Goal: Use online tool/utility: Utilize a website feature to perform a specific function

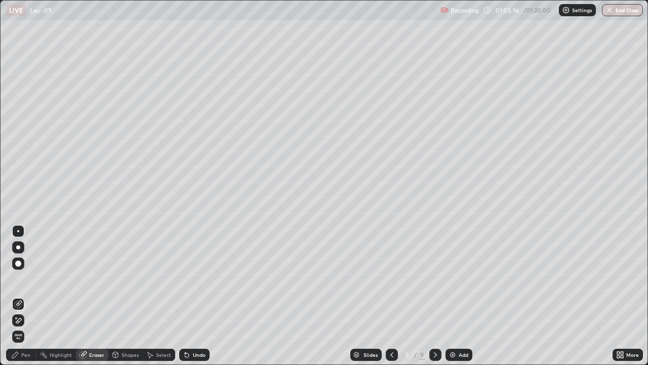
scroll to position [365, 648]
click at [27, 357] on div "Pen" at bounding box center [25, 354] width 9 height 5
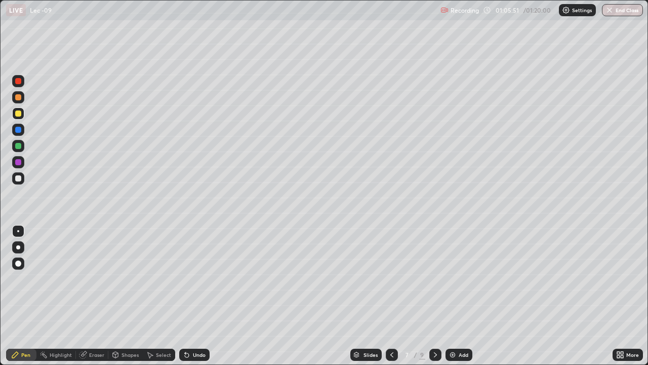
click at [132, 354] on div "Shapes" at bounding box center [130, 354] width 17 height 5
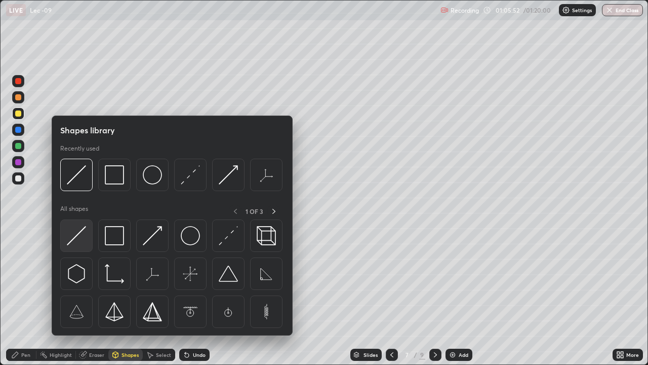
click at [75, 240] on img at bounding box center [76, 235] width 19 height 19
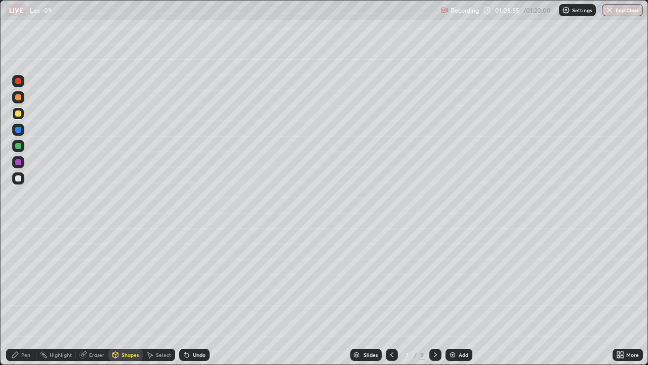
click at [28, 358] on div "Pen" at bounding box center [21, 354] width 30 height 12
click at [455, 359] on div "Add" at bounding box center [459, 354] width 27 height 12
click at [128, 354] on div "Shapes" at bounding box center [130, 354] width 17 height 5
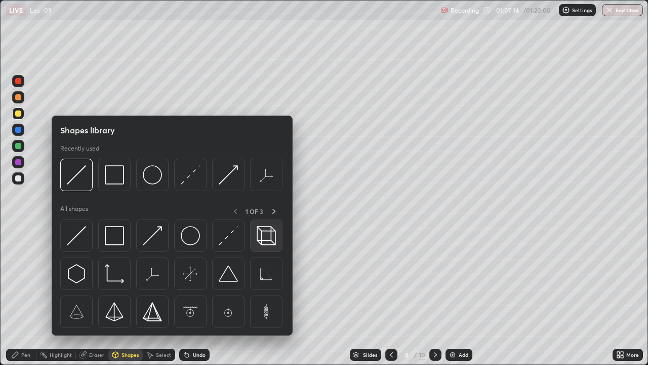
click at [267, 235] on img at bounding box center [266, 235] width 19 height 19
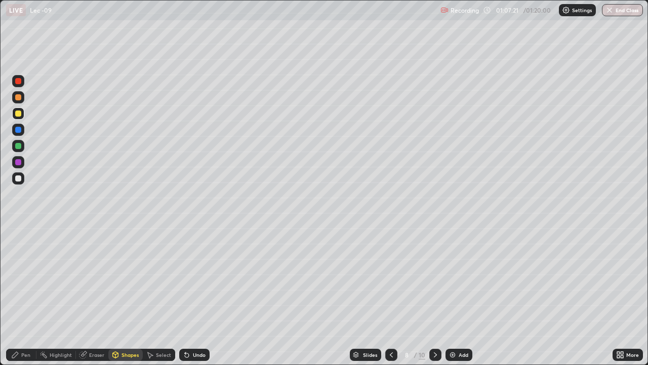
click at [193, 353] on div "Undo" at bounding box center [199, 354] width 13 height 5
click at [93, 357] on div "Eraser" at bounding box center [96, 354] width 15 height 5
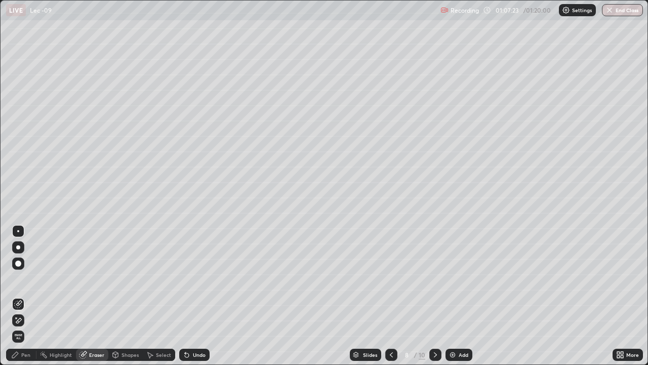
click at [127, 356] on div "Shapes" at bounding box center [130, 354] width 17 height 5
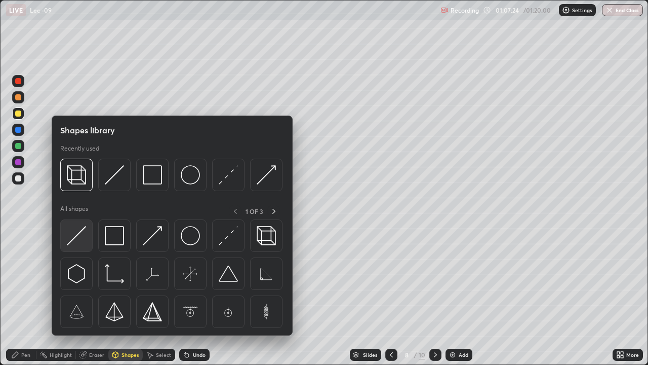
click at [80, 230] on img at bounding box center [76, 235] width 19 height 19
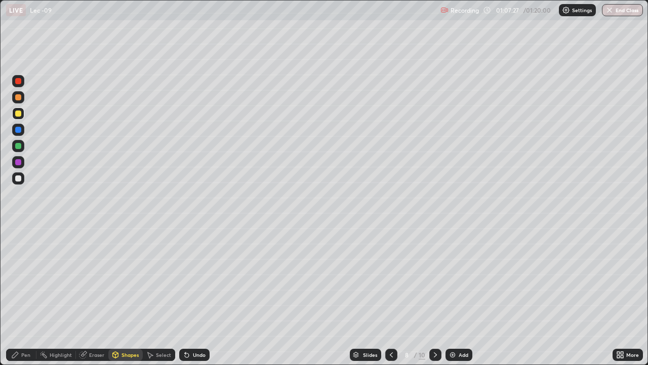
click at [124, 356] on div "Shapes" at bounding box center [130, 354] width 17 height 5
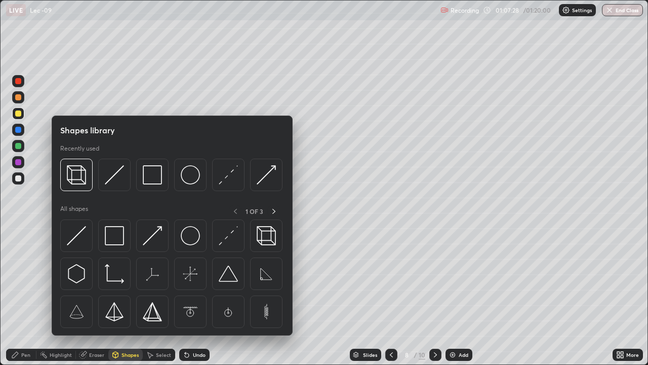
click at [124, 356] on div "Shapes" at bounding box center [130, 354] width 17 height 5
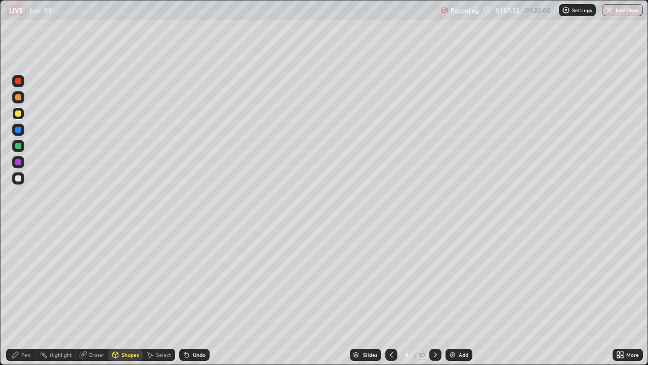
click at [22, 353] on div "Pen" at bounding box center [25, 354] width 9 height 5
click at [129, 353] on div "Shapes" at bounding box center [130, 354] width 17 height 5
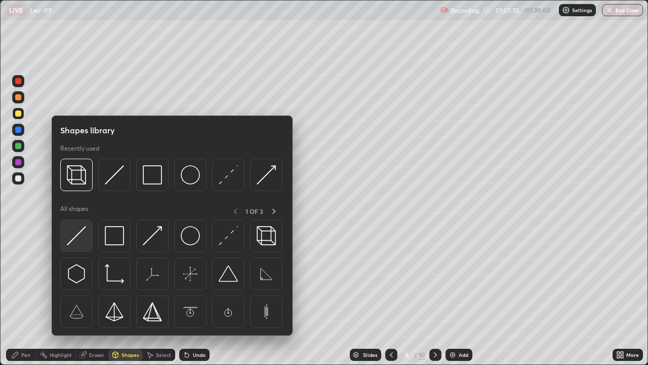
click at [80, 237] on img at bounding box center [76, 235] width 19 height 19
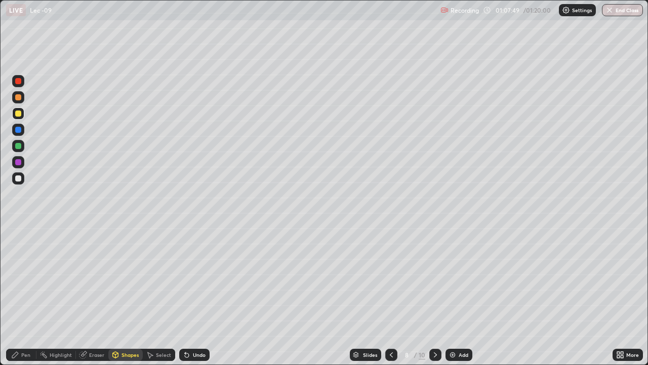
click at [196, 354] on div "Undo" at bounding box center [199, 354] width 13 height 5
click at [194, 353] on div "Undo" at bounding box center [199, 354] width 13 height 5
click at [193, 350] on div "Undo" at bounding box center [194, 354] width 30 height 12
click at [193, 354] on div "Undo" at bounding box center [199, 354] width 13 height 5
click at [193, 356] on div "Undo" at bounding box center [199, 354] width 13 height 5
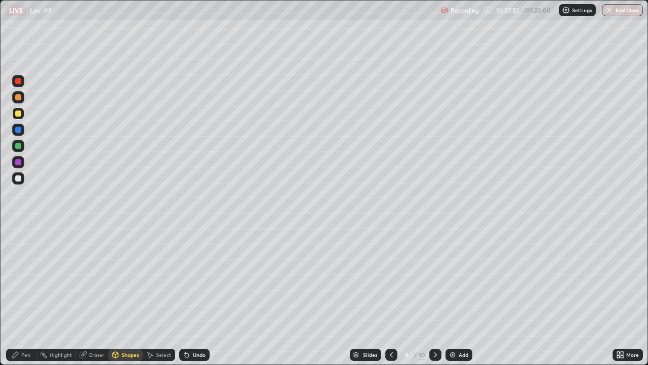
click at [194, 354] on div "Undo" at bounding box center [199, 354] width 13 height 5
click at [121, 356] on div "Shapes" at bounding box center [125, 354] width 34 height 12
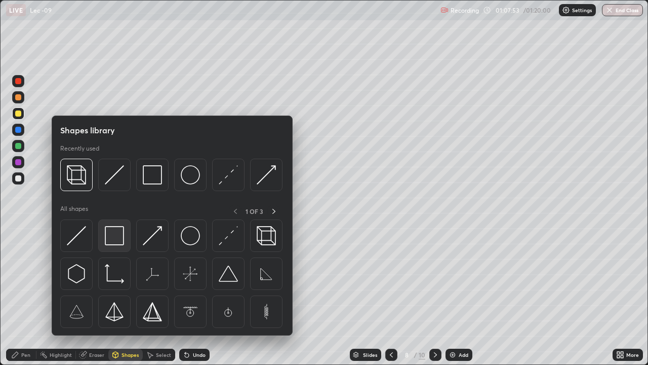
click at [110, 239] on img at bounding box center [114, 235] width 19 height 19
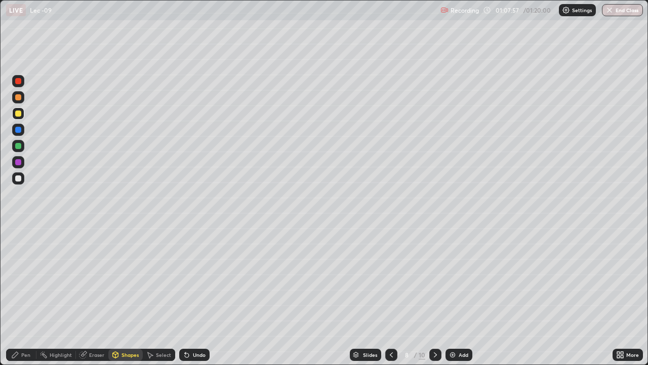
click at [118, 354] on icon at bounding box center [116, 355] width 6 height 6
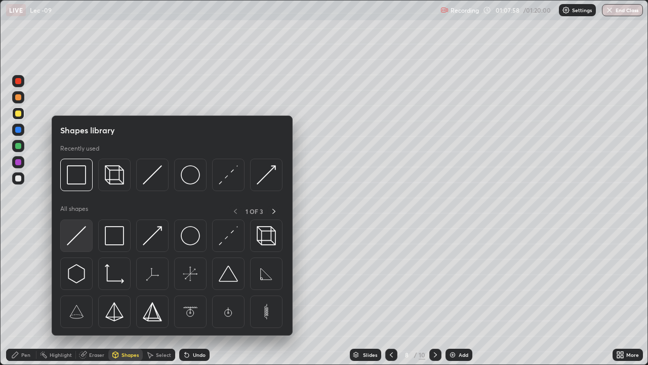
click at [73, 235] on img at bounding box center [76, 235] width 19 height 19
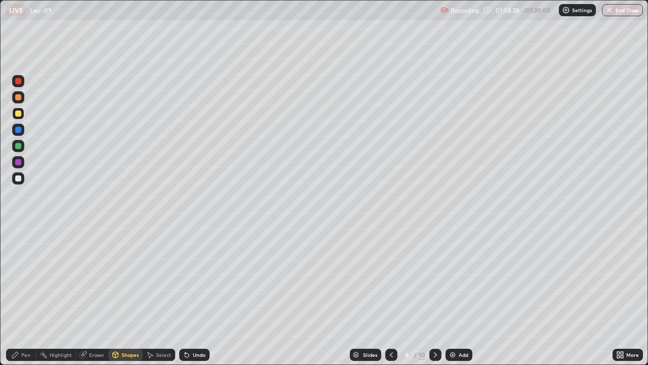
click at [23, 357] on div "Pen" at bounding box center [25, 354] width 9 height 5
click at [122, 356] on div "Shapes" at bounding box center [130, 354] width 17 height 5
click at [28, 353] on div "Pen" at bounding box center [25, 354] width 9 height 5
click at [124, 352] on div "Shapes" at bounding box center [130, 354] width 17 height 5
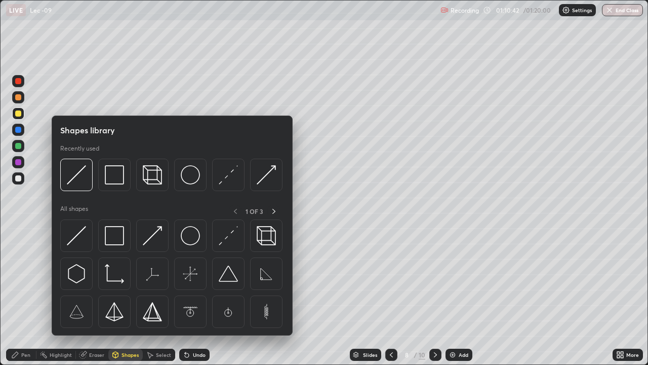
click at [27, 353] on div "Pen" at bounding box center [25, 354] width 9 height 5
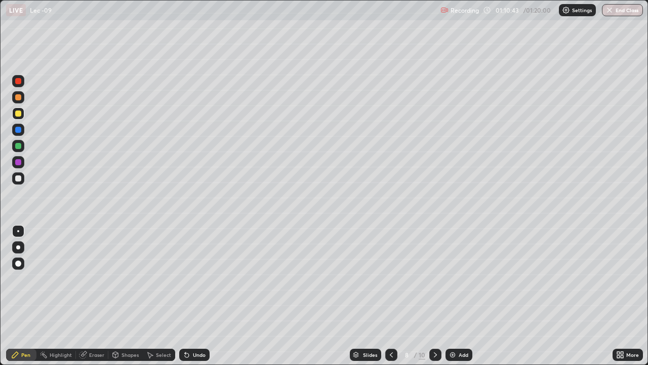
click at [21, 148] on div at bounding box center [18, 146] width 6 height 6
click at [102, 351] on div "Eraser" at bounding box center [92, 354] width 32 height 12
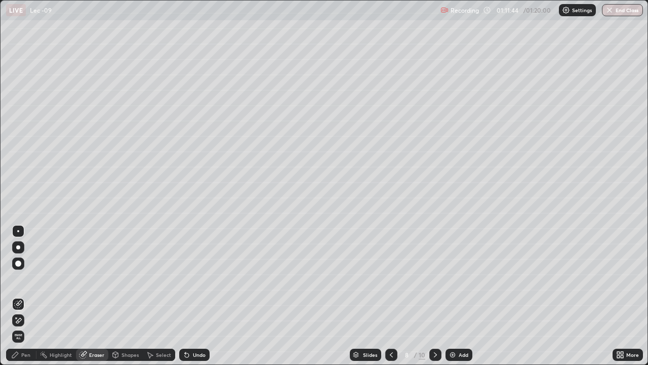
click at [31, 356] on div "Pen" at bounding box center [21, 354] width 30 height 12
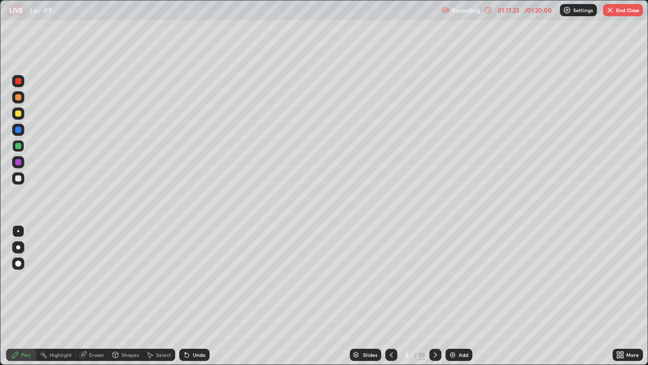
click at [91, 357] on div "Eraser" at bounding box center [96, 354] width 15 height 5
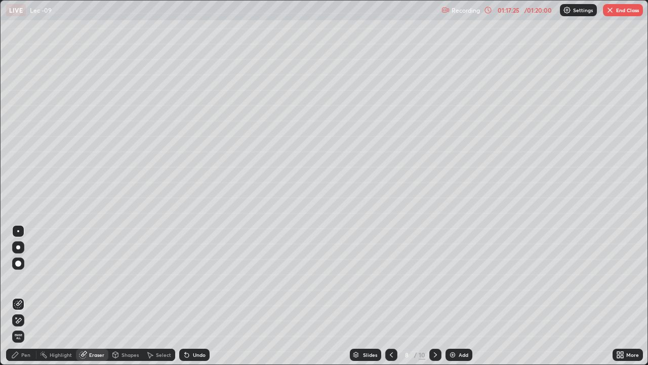
click at [28, 357] on div "Pen" at bounding box center [25, 354] width 9 height 5
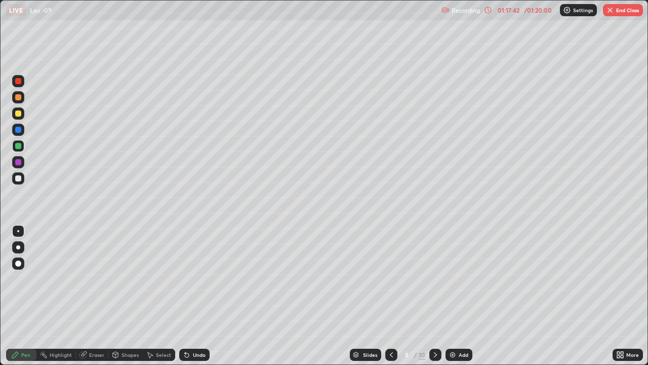
click at [127, 360] on div "Shapes" at bounding box center [125, 354] width 34 height 12
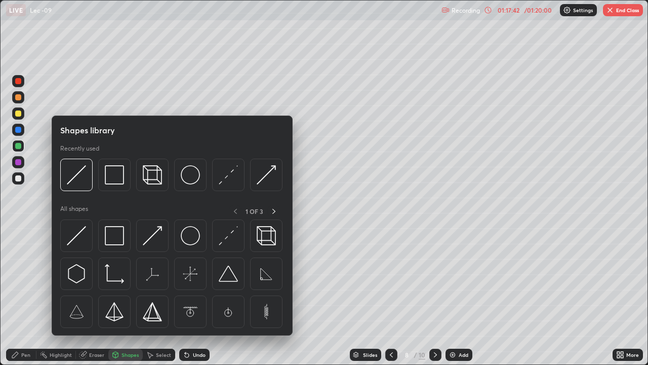
click at [99, 357] on div "Eraser" at bounding box center [96, 354] width 15 height 5
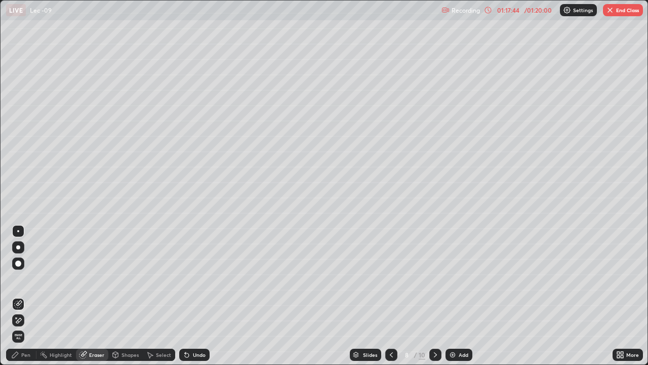
click at [27, 355] on div "Pen" at bounding box center [25, 354] width 9 height 5
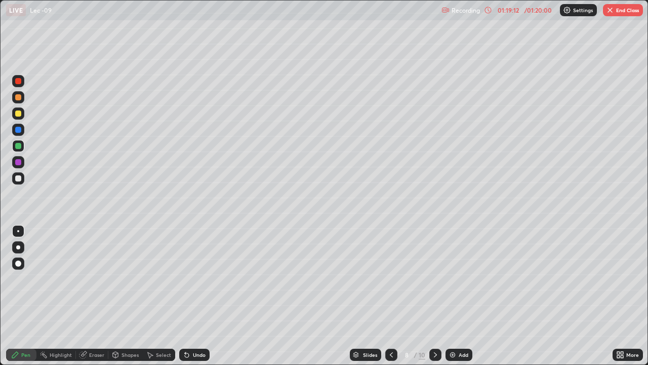
click at [459, 350] on div "Add" at bounding box center [459, 354] width 27 height 12
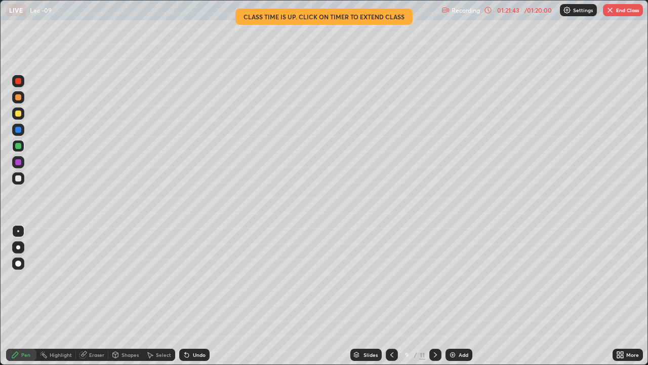
click at [632, 12] on button "End Class" at bounding box center [623, 10] width 40 height 12
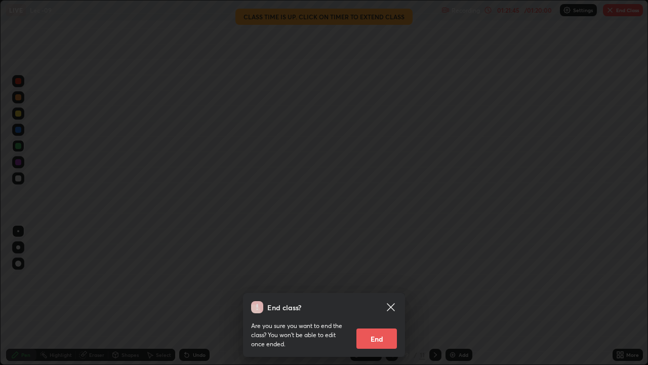
click at [384, 338] on button "End" at bounding box center [377, 338] width 41 height 20
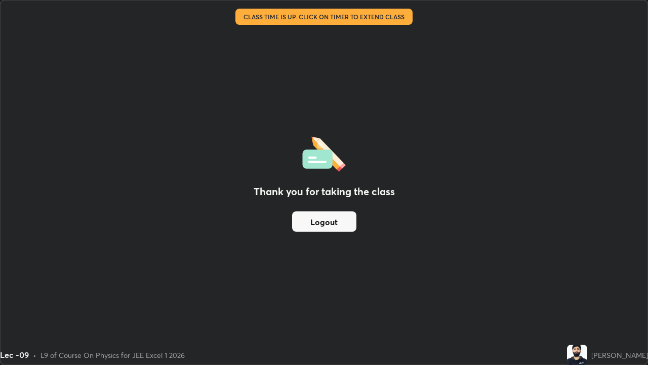
click at [342, 221] on button "Logout" at bounding box center [324, 221] width 64 height 20
